Goal: Task Accomplishment & Management: Manage account settings

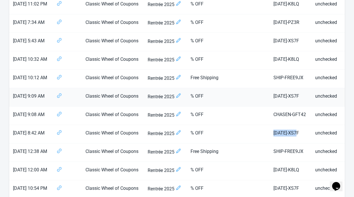
scroll to position [177, 0]
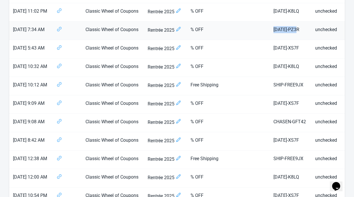
drag, startPoint x: 251, startPoint y: 30, endPoint x: 277, endPoint y: 32, distance: 26.5
click at [277, 32] on td "[DATE]-PZ3R" at bounding box center [290, 31] width 42 height 18
copy td "[DATE]-PZ3R"
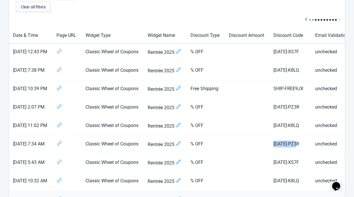
scroll to position [57, 0]
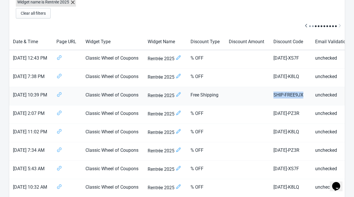
drag, startPoint x: 249, startPoint y: 94, endPoint x: 281, endPoint y: 95, distance: 31.9
click at [281, 95] on td "SHIP-FREE9JX" at bounding box center [290, 96] width 42 height 18
copy td "SHIP-FREE9JX"
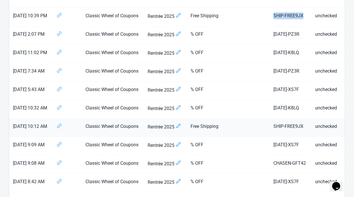
scroll to position [140, 0]
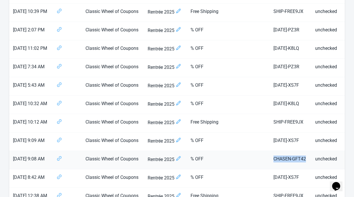
drag, startPoint x: 249, startPoint y: 158, endPoint x: 284, endPoint y: 160, distance: 34.2
click at [284, 160] on td "CHASEN-GFT42" at bounding box center [290, 160] width 42 height 18
copy td "CHASEN-GFT42"
drag, startPoint x: 249, startPoint y: 103, endPoint x: 281, endPoint y: 104, distance: 32.5
click at [281, 104] on td "[DATE]-K8LQ" at bounding box center [290, 104] width 42 height 18
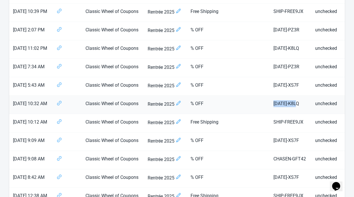
copy td "[DATE]-K8LQ"
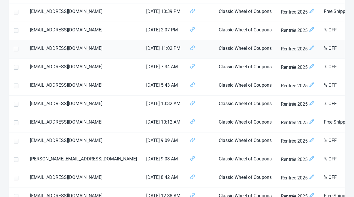
scroll to position [283, 0]
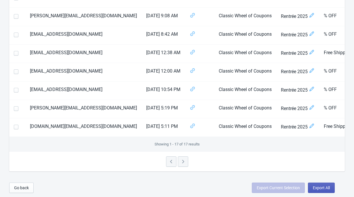
click at [320, 186] on span "Export All" at bounding box center [321, 187] width 17 height 5
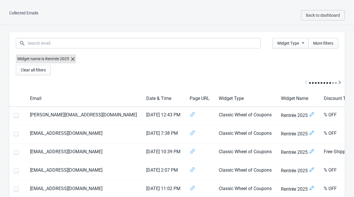
select select "2025"
select select "9"
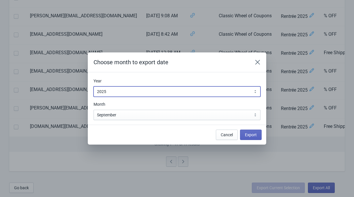
click at [154, 95] on select "2010 2011 2012 2013 2014 2015 2016 2017 2018 2019 2020 2021 2022 2023 2024 2025…" at bounding box center [176, 91] width 167 height 10
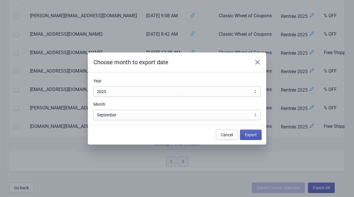
click at [252, 130] on button "Export" at bounding box center [251, 134] width 22 height 10
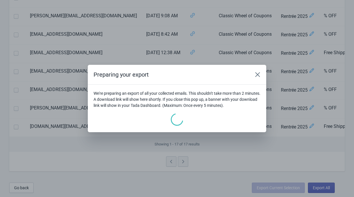
scroll to position [0, 0]
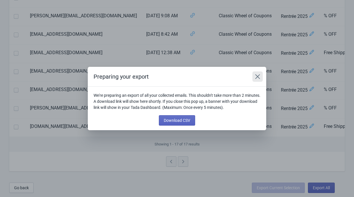
click at [257, 78] on icon "Close" at bounding box center [258, 77] width 6 height 6
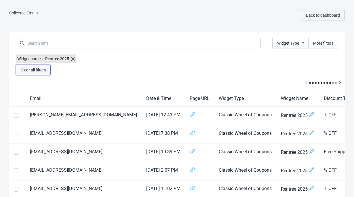
click at [46, 69] on span "Clear all filters" at bounding box center [33, 70] width 25 height 5
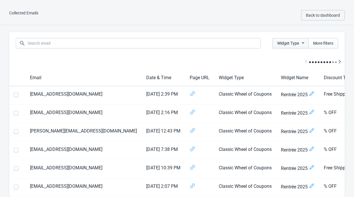
click at [291, 45] on span "Widget Type" at bounding box center [288, 43] width 22 height 5
click at [330, 44] on span "More filters" at bounding box center [323, 43] width 20 height 5
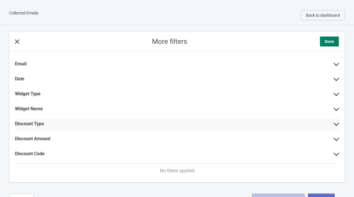
click at [163, 121] on div "Discount Type" at bounding box center [177, 124] width 324 height 12
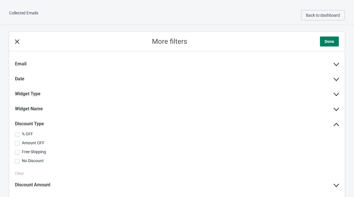
click at [30, 133] on span "% OFF" at bounding box center [27, 133] width 11 height 5
click at [15, 133] on input "% OFF" at bounding box center [15, 137] width 0 height 10
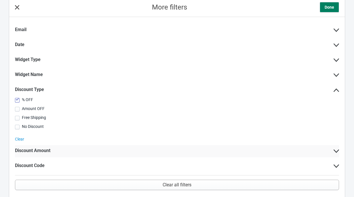
click at [49, 149] on label "Discount Amount" at bounding box center [32, 151] width 35 height 6
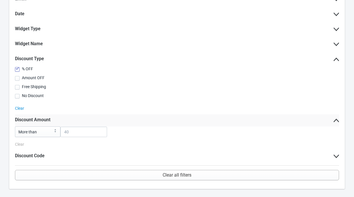
scroll to position [70, 0]
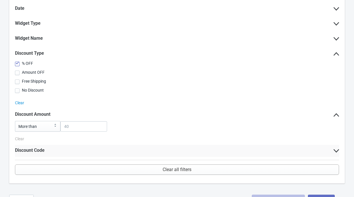
click at [41, 152] on label "Discount Code" at bounding box center [30, 150] width 30 height 6
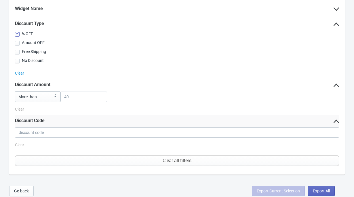
scroll to position [102, 0]
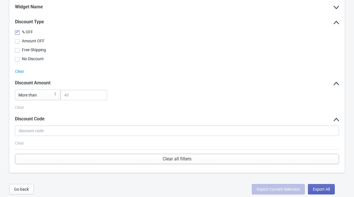
click at [22, 34] on label "% OFF" at bounding box center [177, 31] width 324 height 7
click at [15, 34] on input "% OFF" at bounding box center [15, 35] width 0 height 10
checkbox input "false"
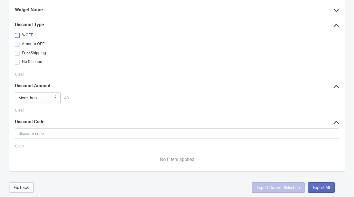
scroll to position [99, 0]
click at [187, 175] on div "More filters Done Email Date Widget Type Widget Name Discount Type % OFF Amount…" at bounding box center [177, 52] width 354 height 252
click at [30, 184] on button "Go back" at bounding box center [21, 187] width 24 height 10
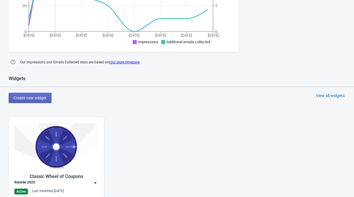
scroll to position [213, 0]
click at [66, 136] on img at bounding box center [56, 146] width 84 height 47
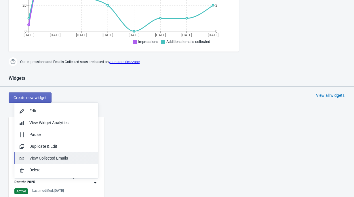
click at [61, 160] on div "View Collected Emails" at bounding box center [61, 158] width 64 height 6
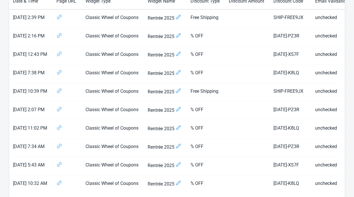
scroll to position [38, 0]
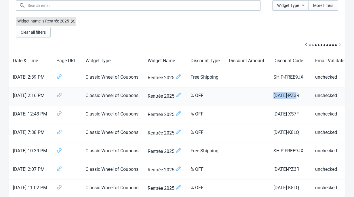
drag, startPoint x: 249, startPoint y: 96, endPoint x: 279, endPoint y: 97, distance: 30.2
click at [279, 97] on td "[DATE]-PZ3R" at bounding box center [290, 96] width 42 height 18
copy td "[DATE]-PZ3R"
click at [318, 4] on span "More filters" at bounding box center [323, 5] width 20 height 5
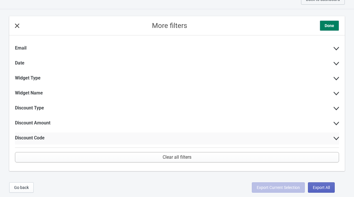
click at [41, 136] on label "Discount Code" at bounding box center [30, 138] width 30 height 6
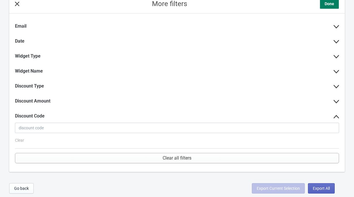
scroll to position [37, 0]
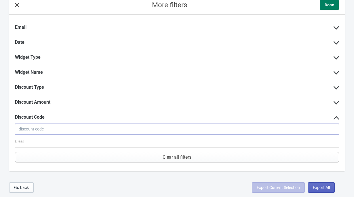
click at [46, 129] on input at bounding box center [177, 129] width 324 height 10
paste input "[DATE]-PZ3R"
type input "[DATE]-PZ3R"
click at [334, 8] on button "Done" at bounding box center [329, 5] width 19 height 10
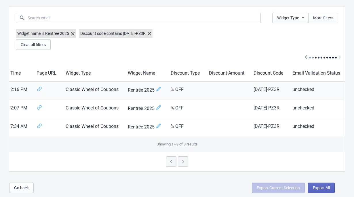
scroll to position [0, 0]
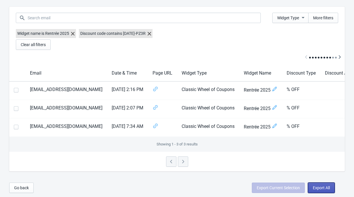
click at [326, 185] on span "Export All" at bounding box center [321, 187] width 17 height 5
select select "2025"
select select "9"
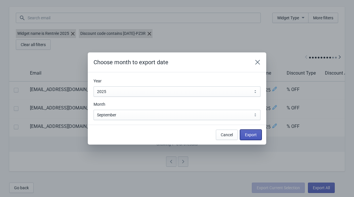
click at [254, 135] on span "Export" at bounding box center [251, 134] width 12 height 5
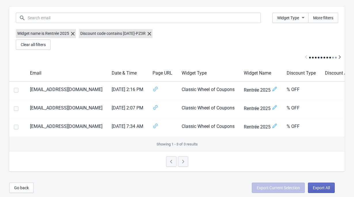
click at [123, 157] on div at bounding box center [176, 162] width 335 height 20
click at [151, 34] on icon at bounding box center [149, 33] width 3 height 3
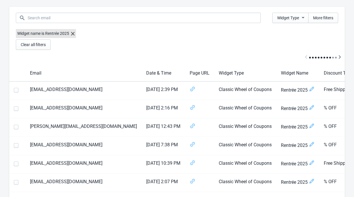
click at [76, 31] on label "Widget name is Rentrée 2025" at bounding box center [46, 33] width 60 height 9
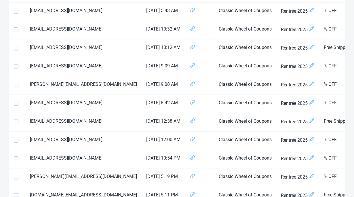
scroll to position [320, 0]
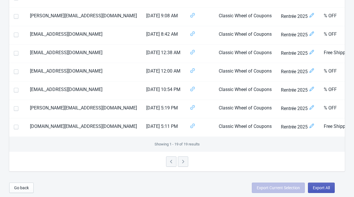
click at [316, 188] on span "Export All" at bounding box center [321, 187] width 17 height 5
select select "2025"
select select "9"
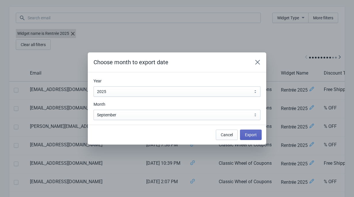
scroll to position [0, 0]
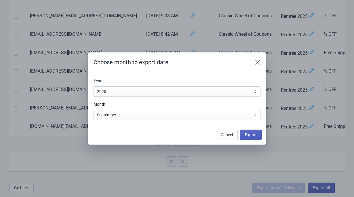
click at [257, 134] on button "Export" at bounding box center [251, 134] width 22 height 10
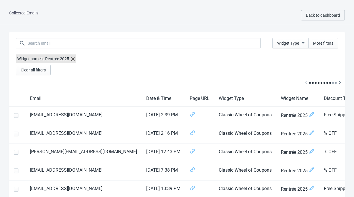
scroll to position [320, 0]
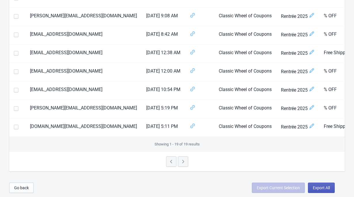
click at [330, 188] on button "Export All" at bounding box center [321, 187] width 27 height 10
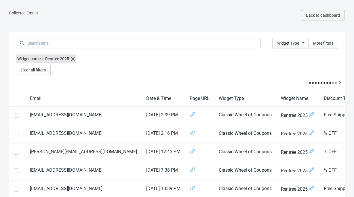
select select "2025"
select select "9"
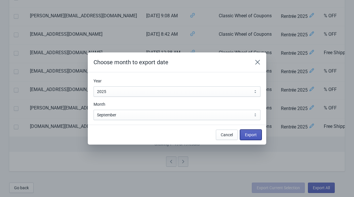
click at [255, 132] on span "Export" at bounding box center [251, 134] width 12 height 5
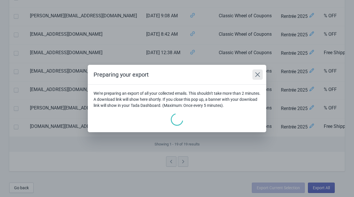
click at [258, 73] on icon "Close" at bounding box center [258, 75] width 6 height 6
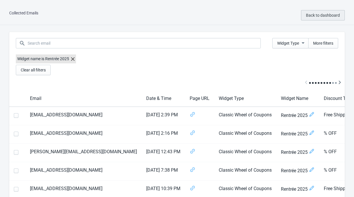
click at [332, 20] on button "Back to dashboard" at bounding box center [323, 15] width 44 height 10
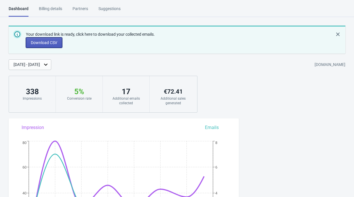
click at [54, 42] on span "Download CSV" at bounding box center [44, 42] width 26 height 5
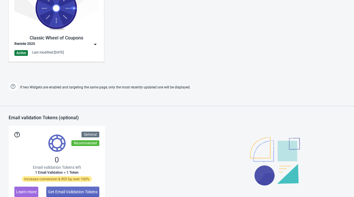
scroll to position [270, 0]
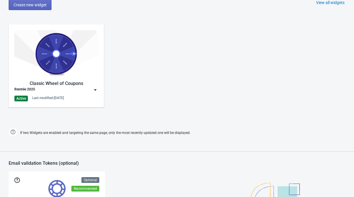
click at [60, 60] on img at bounding box center [56, 53] width 84 height 47
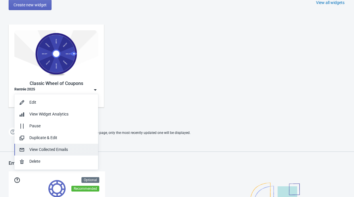
click at [58, 151] on div "View Collected Emails" at bounding box center [61, 149] width 64 height 6
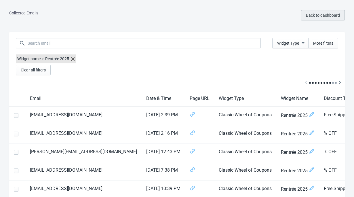
click at [305, 19] on button "Back to dashboard" at bounding box center [323, 15] width 44 height 10
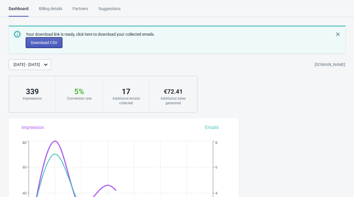
click at [56, 43] on span "Download CSV" at bounding box center [44, 42] width 26 height 5
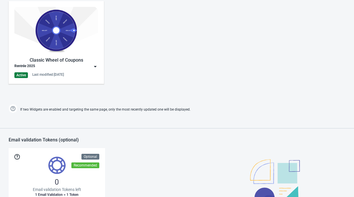
scroll to position [279, 0]
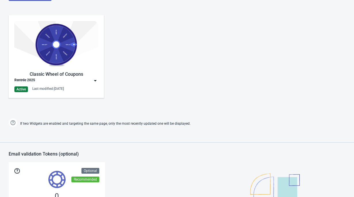
click at [66, 52] on img at bounding box center [56, 44] width 84 height 47
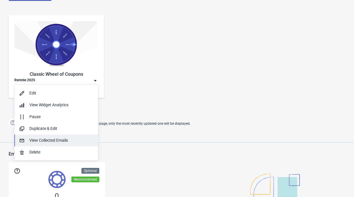
click at [77, 139] on div "View Collected Emails" at bounding box center [61, 140] width 64 height 6
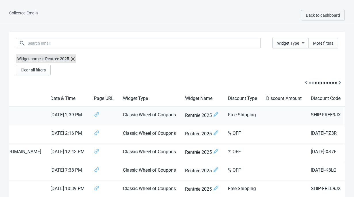
scroll to position [0, 133]
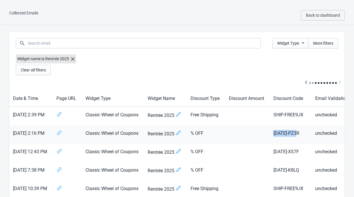
drag, startPoint x: 278, startPoint y: 134, endPoint x: 250, endPoint y: 134, distance: 27.9
click at [269, 134] on td "[DATE]-PZ3R" at bounding box center [290, 134] width 42 height 18
copy td "[DATE]-PZ3R"
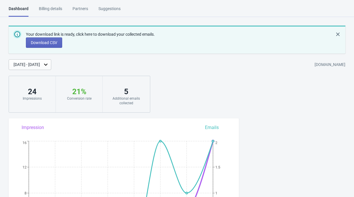
scroll to position [336, 0]
